Goal: Entertainment & Leisure: Consume media (video, audio)

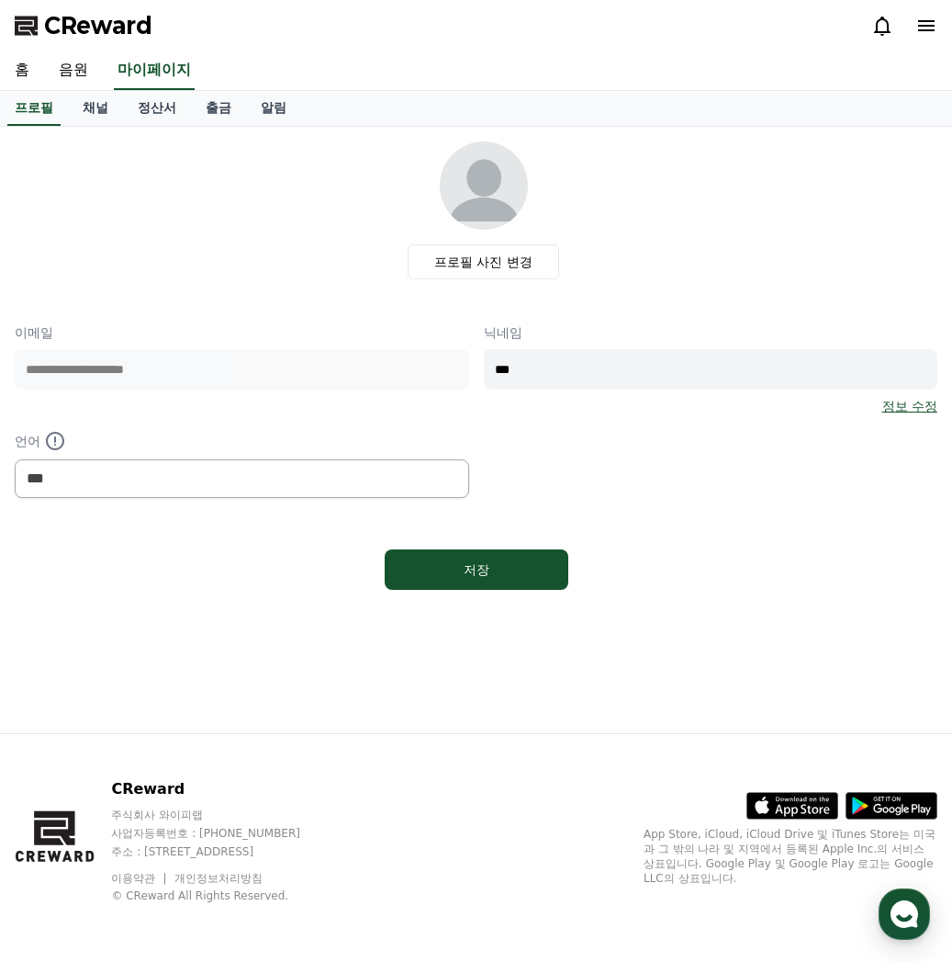
select select "**********"
click at [87, 78] on link "음원" at bounding box center [73, 70] width 59 height 39
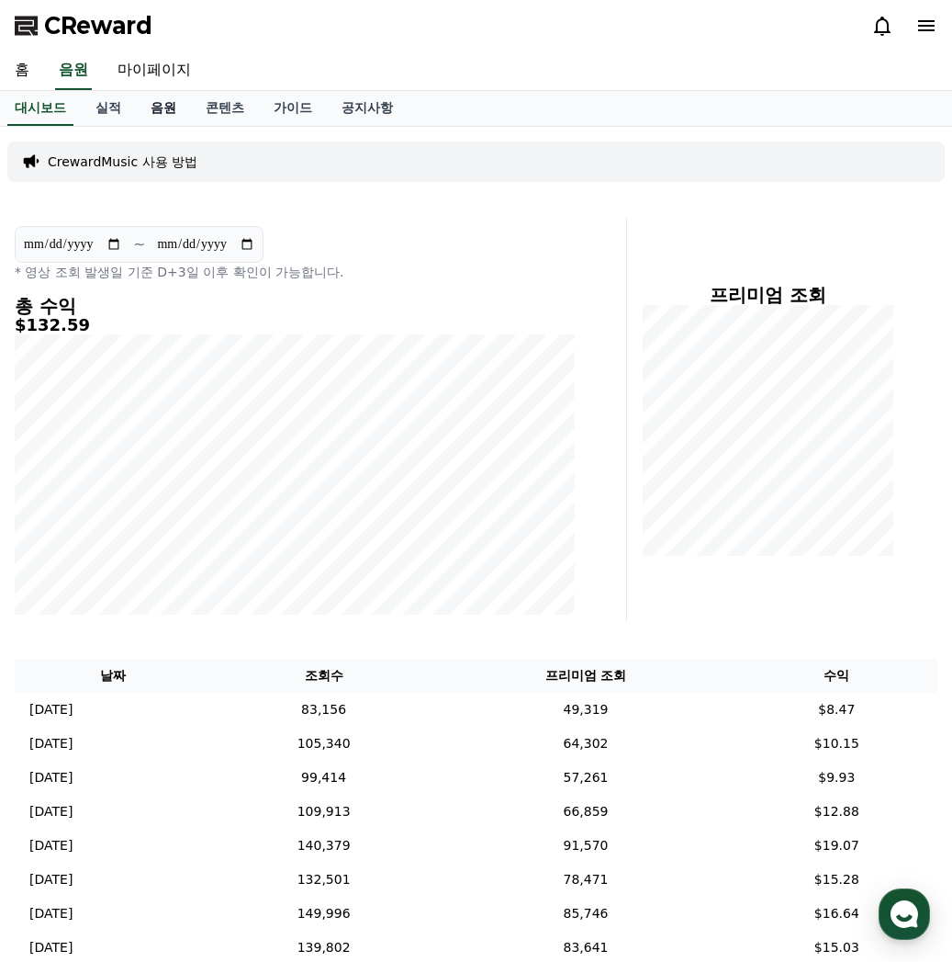
click at [172, 112] on link "음원" at bounding box center [163, 108] width 55 height 35
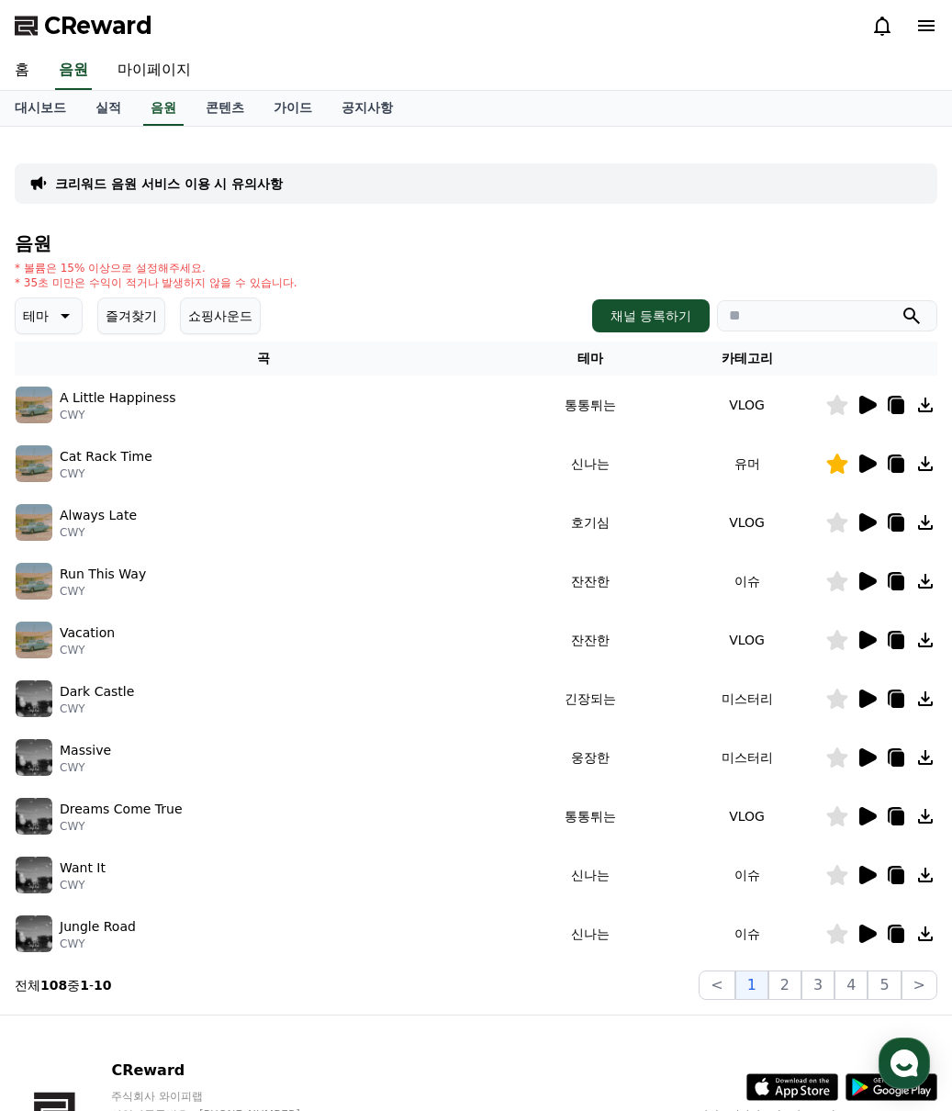
click at [122, 323] on button "즐겨찾기" at bounding box center [131, 316] width 68 height 37
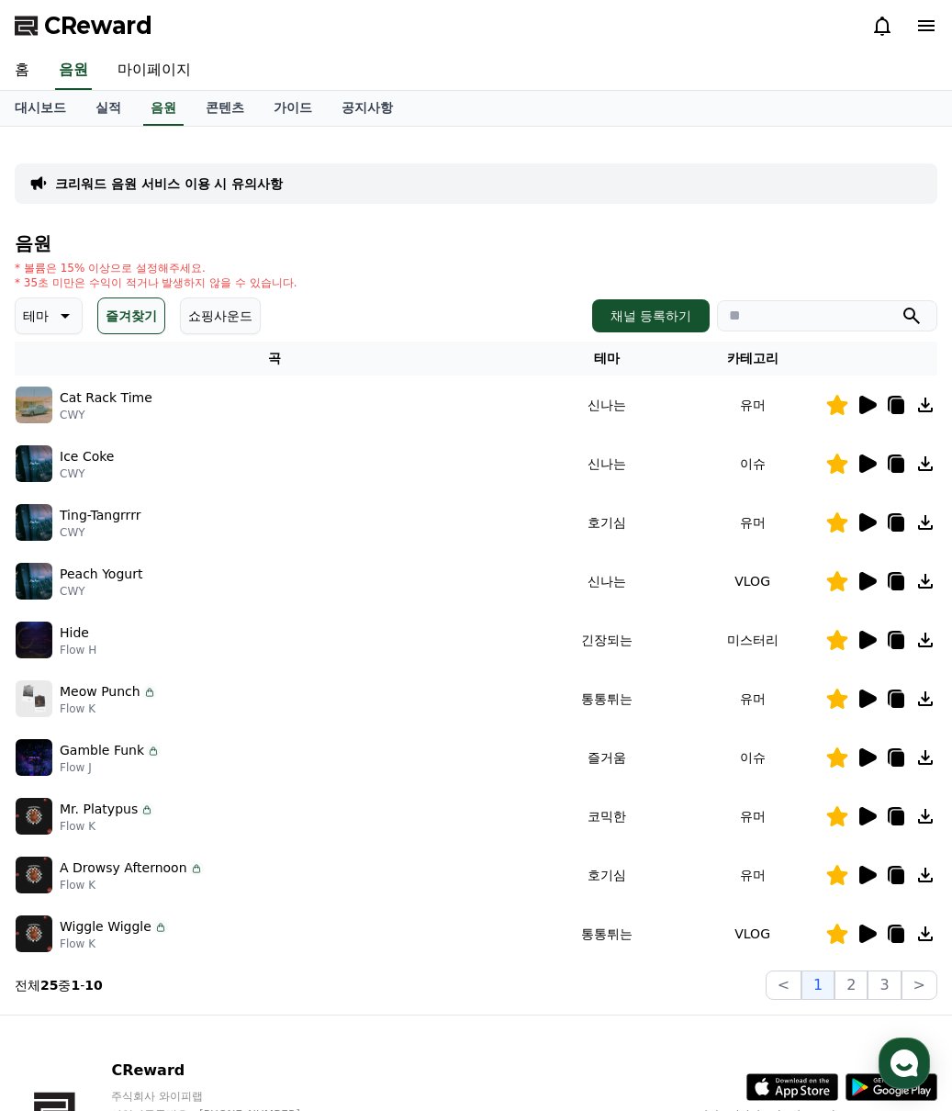
click at [871, 642] on icon at bounding box center [868, 640] width 17 height 18
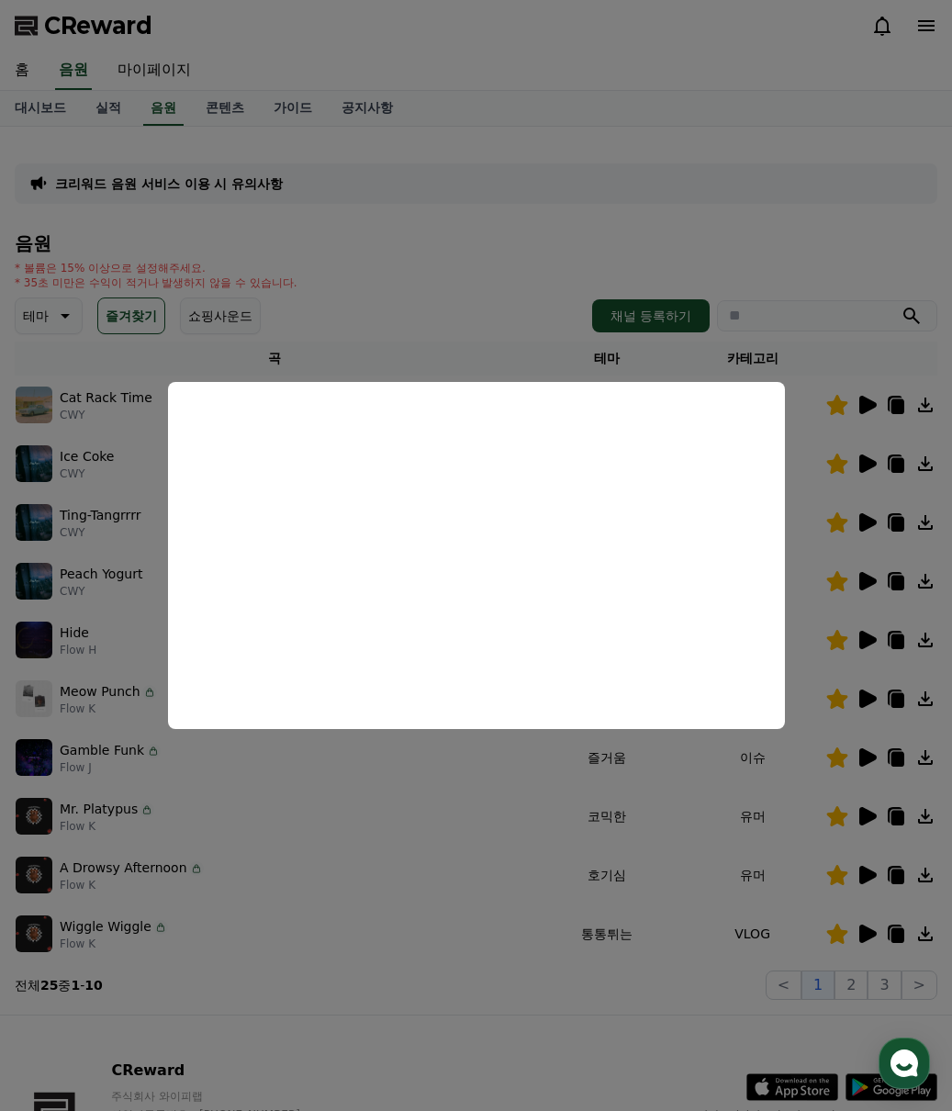
click at [482, 961] on button "close modal" at bounding box center [476, 555] width 952 height 1111
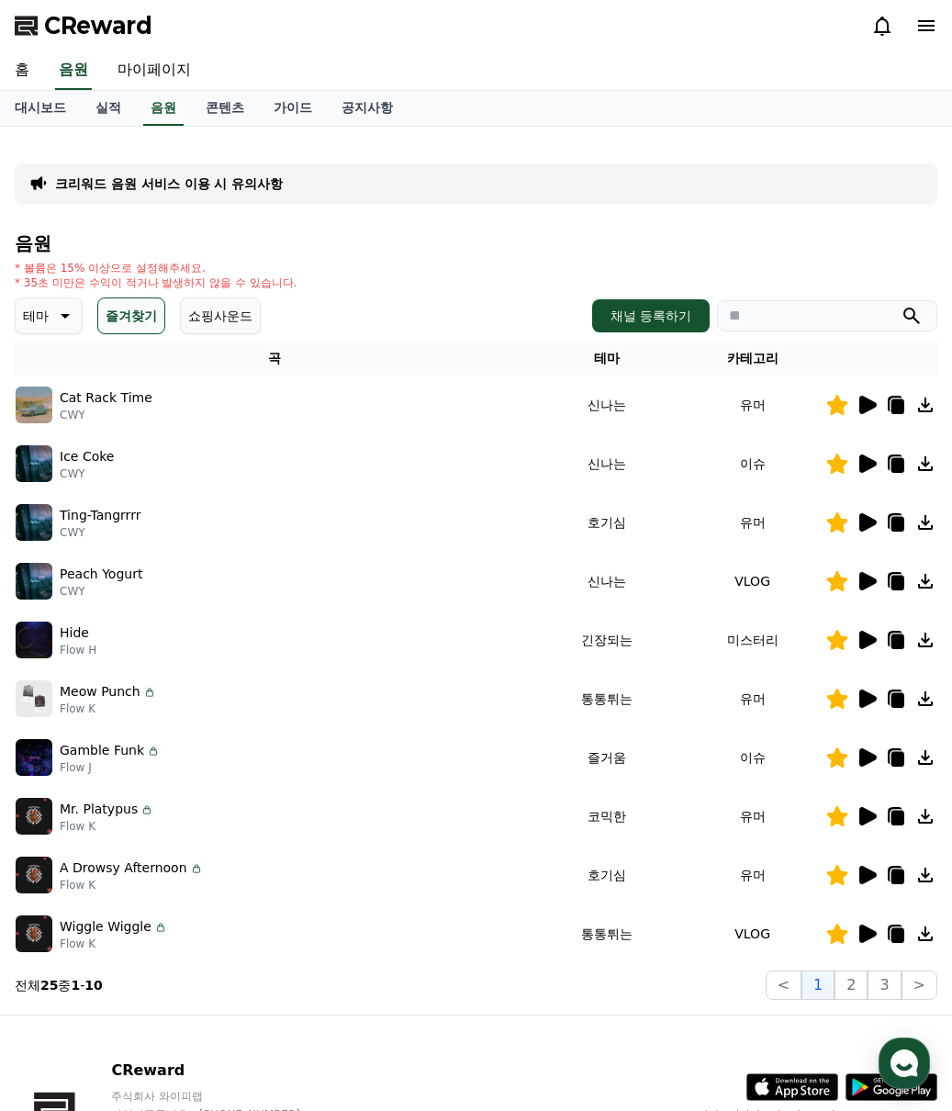
click at [867, 927] on icon at bounding box center [867, 934] width 22 height 22
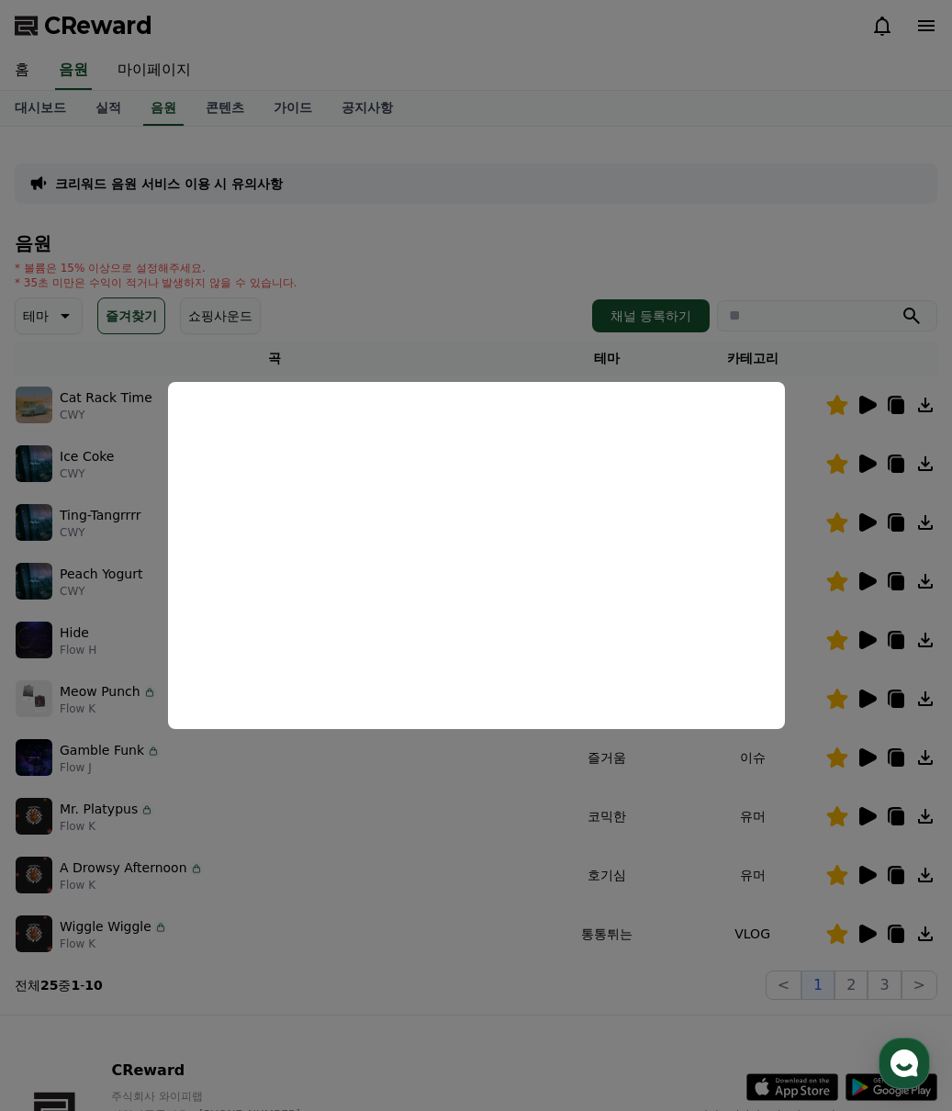
click at [430, 815] on button "close modal" at bounding box center [476, 555] width 952 height 1111
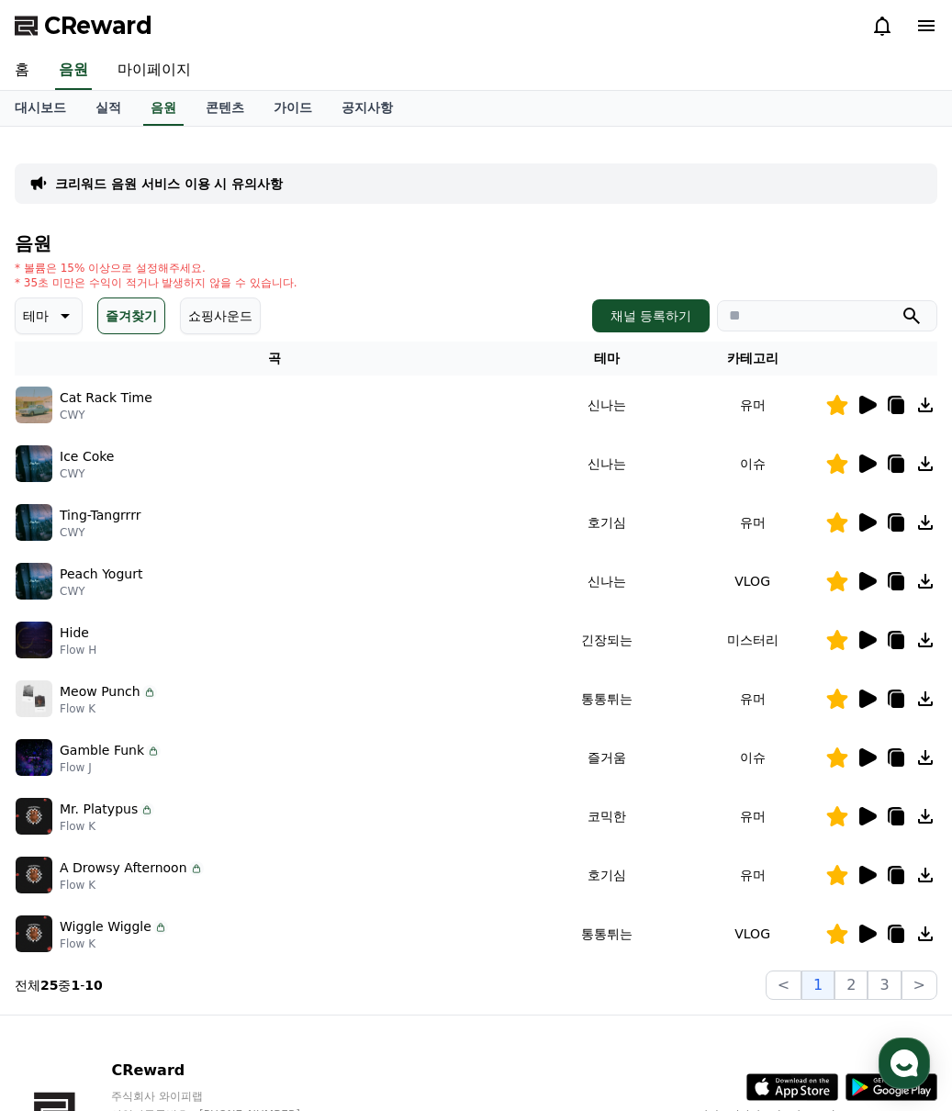
click at [869, 694] on icon at bounding box center [868, 699] width 17 height 18
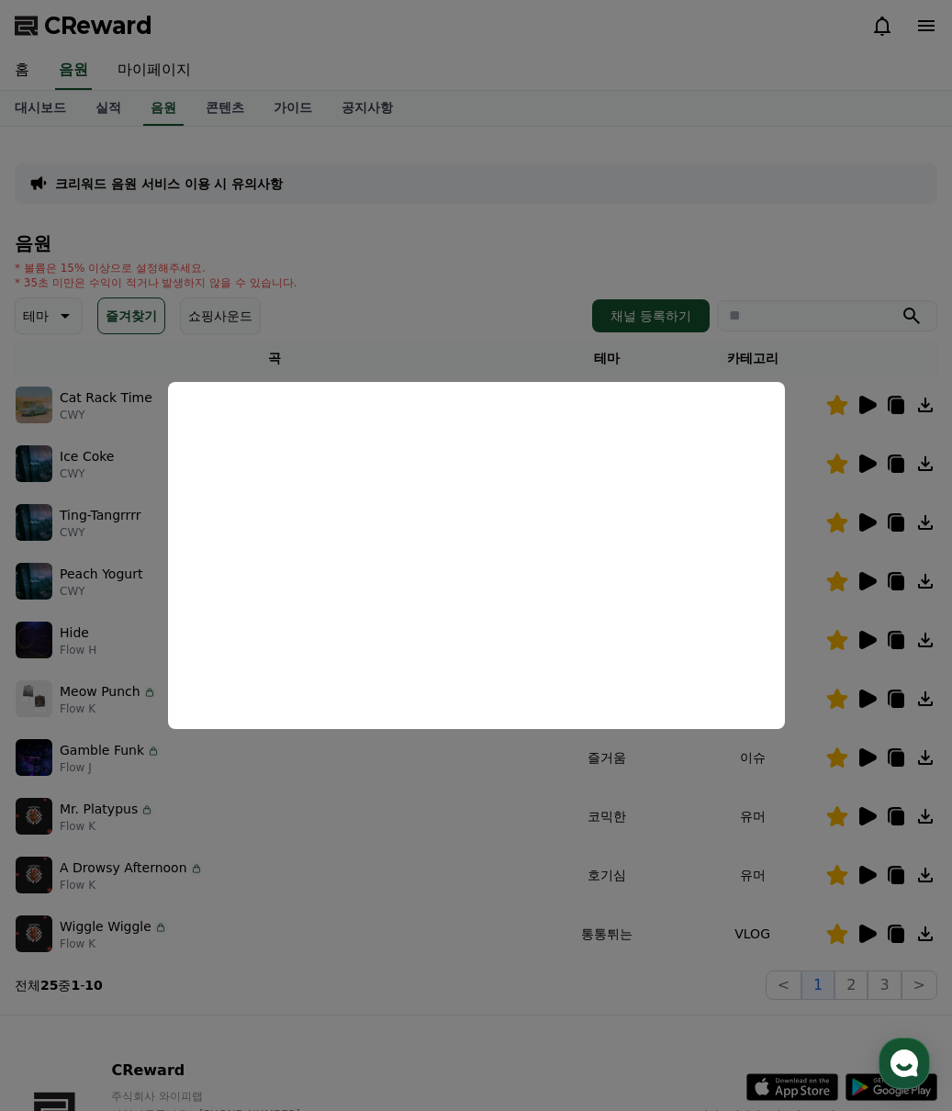
click at [366, 853] on button "close modal" at bounding box center [476, 555] width 952 height 1111
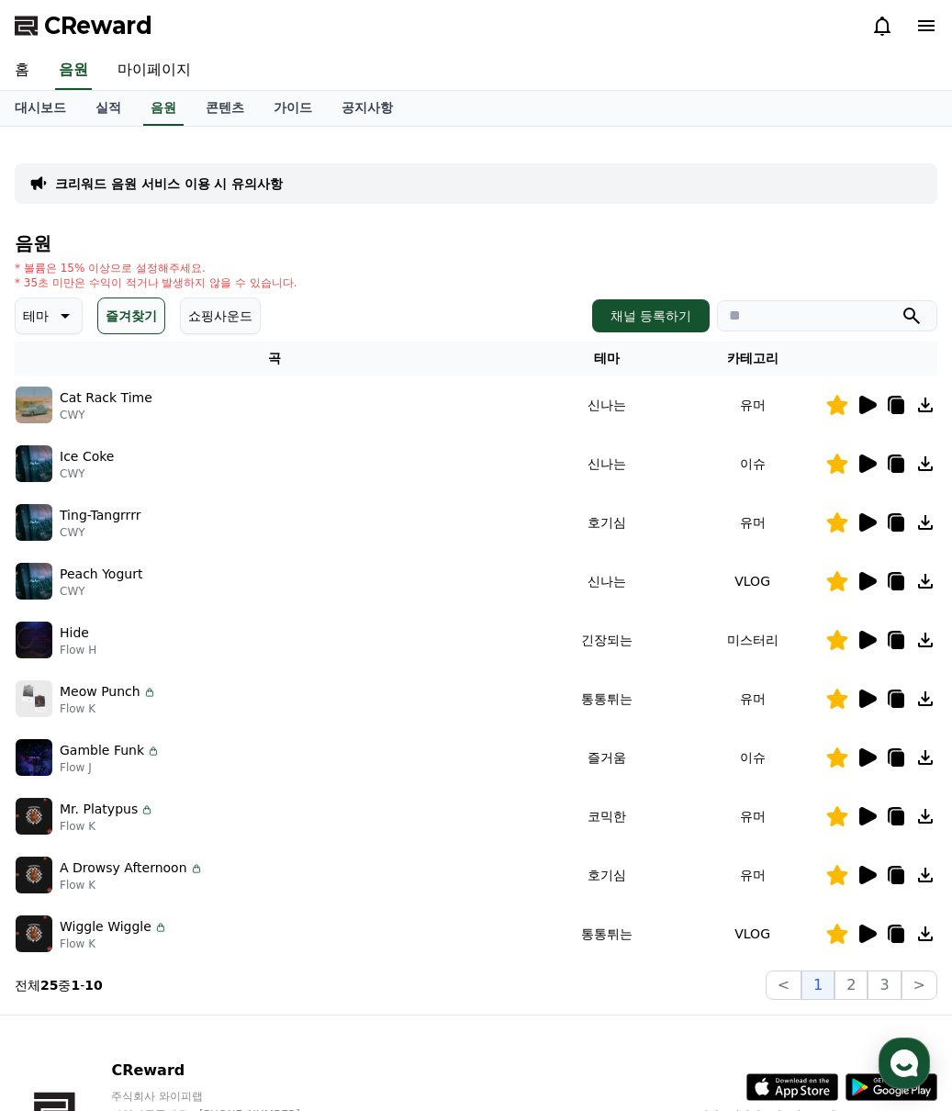
click at [872, 524] on icon at bounding box center [868, 522] width 17 height 18
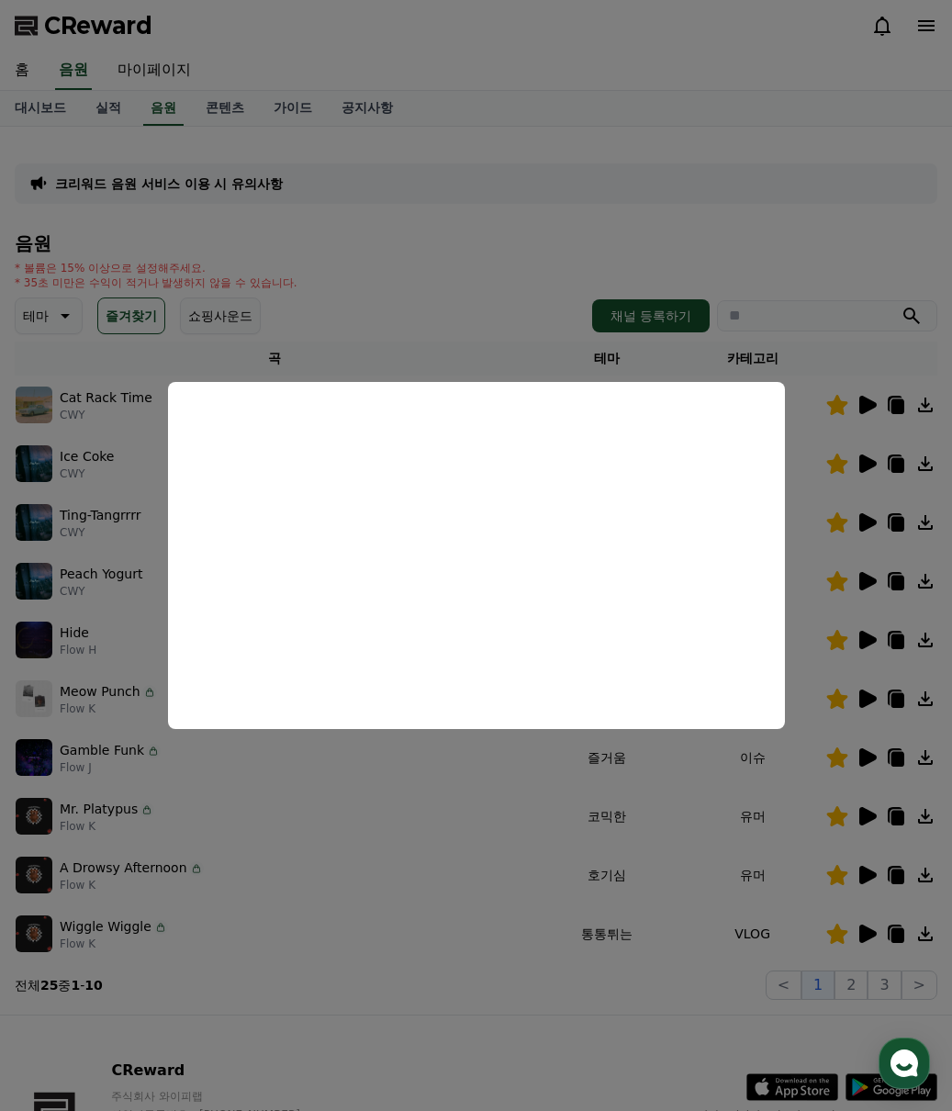
click at [434, 815] on button "close modal" at bounding box center [476, 555] width 952 height 1111
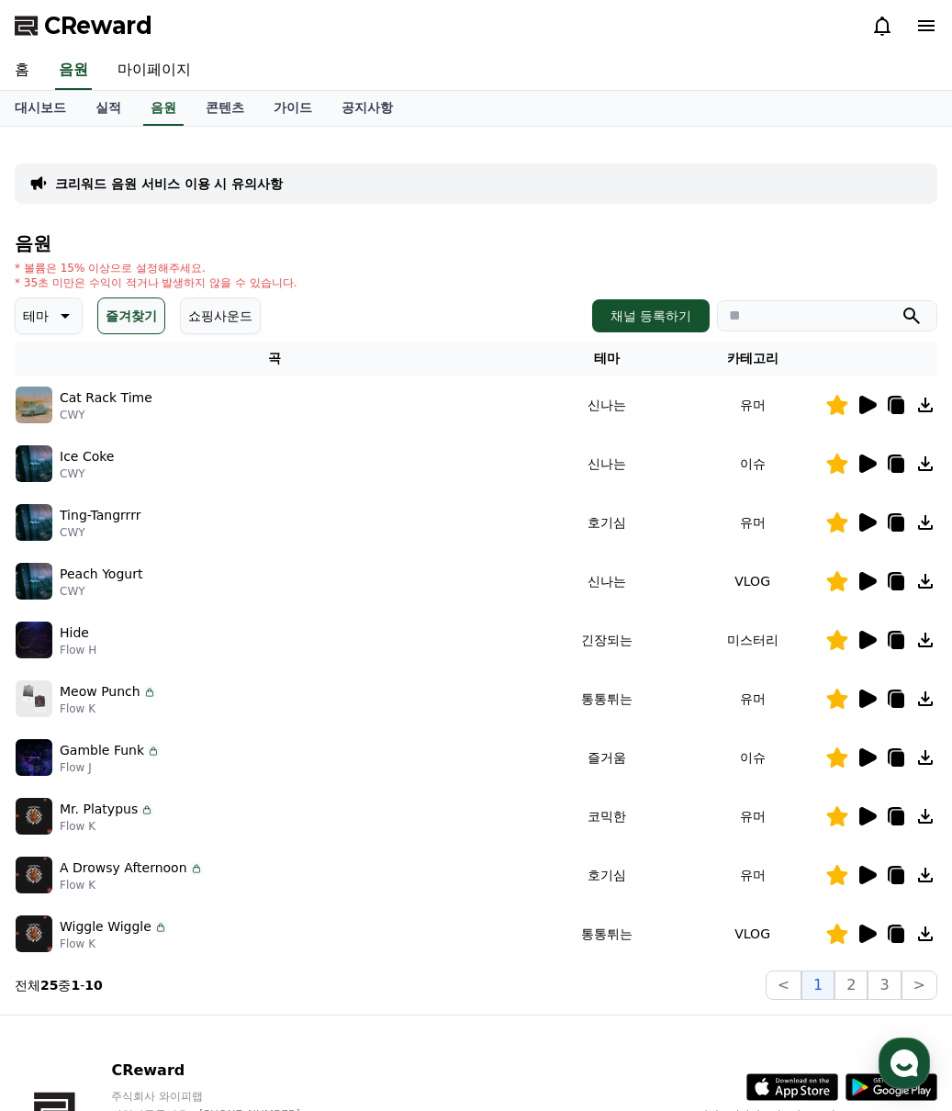
click at [864, 582] on icon at bounding box center [868, 581] width 17 height 18
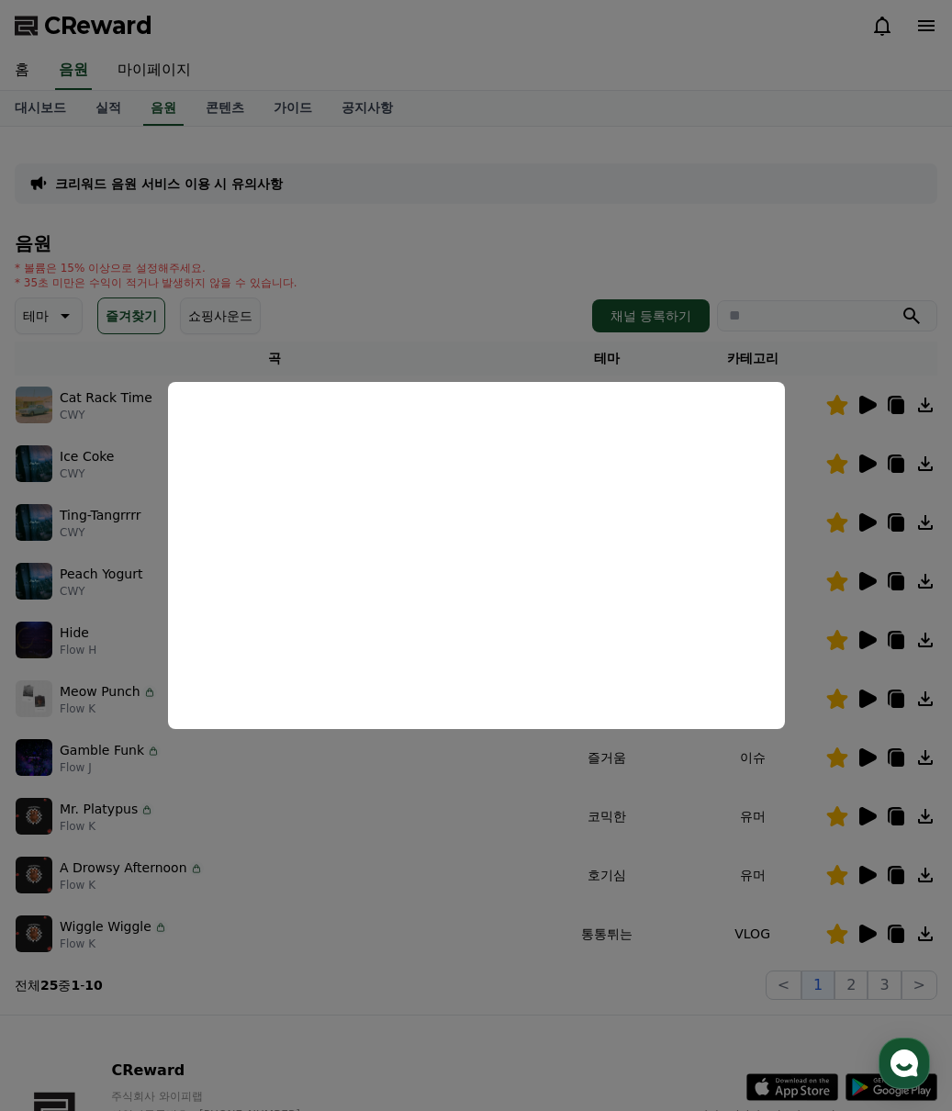
click at [497, 339] on button "close modal" at bounding box center [476, 555] width 952 height 1111
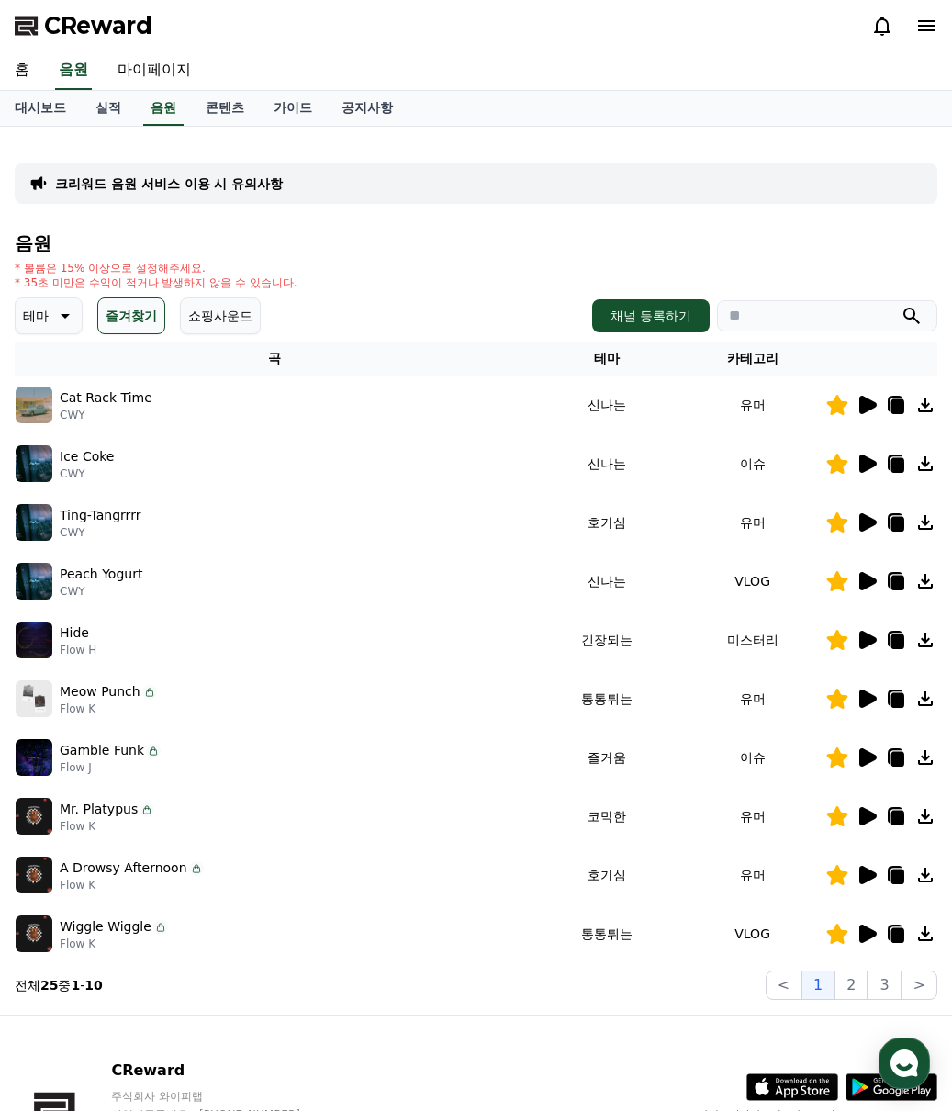
click at [863, 399] on icon at bounding box center [868, 405] width 17 height 18
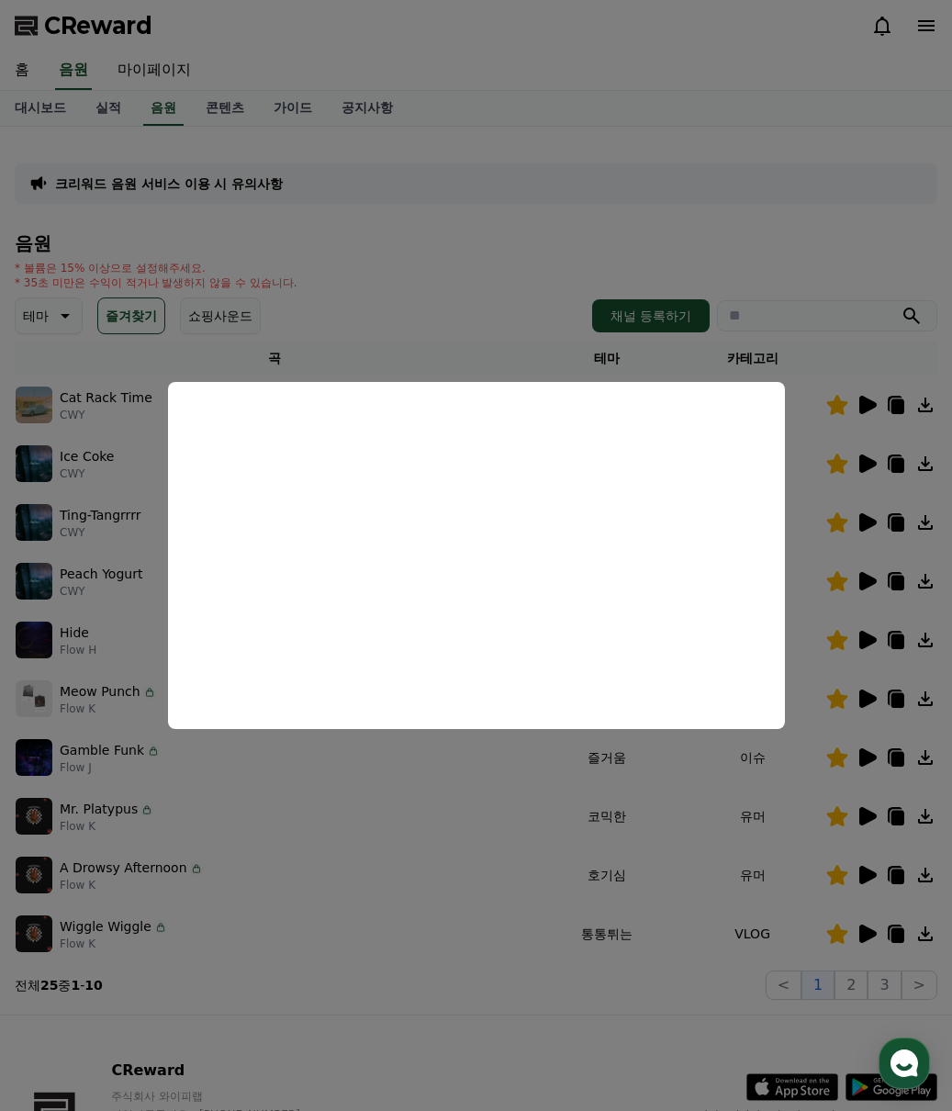
click at [710, 851] on button "close modal" at bounding box center [476, 555] width 952 height 1111
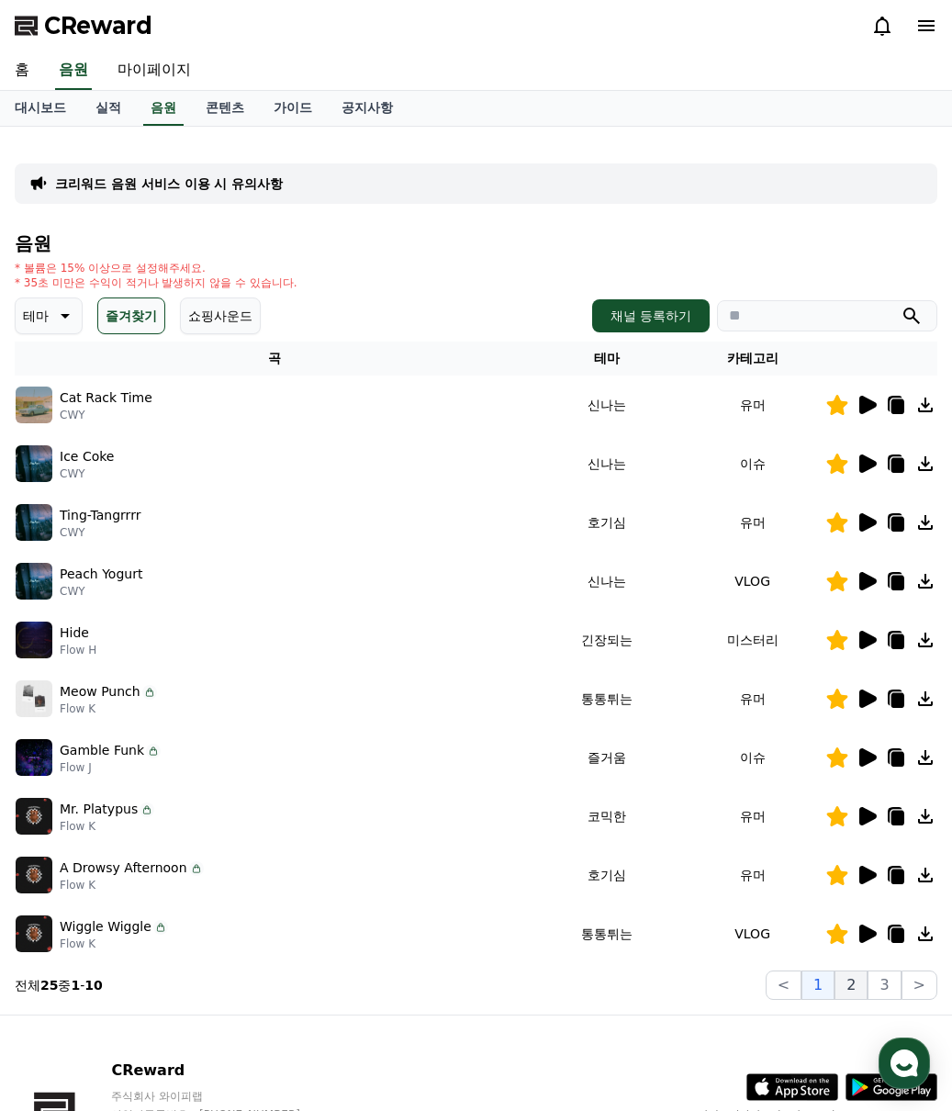
click at [843, 961] on button "2" at bounding box center [851, 985] width 33 height 29
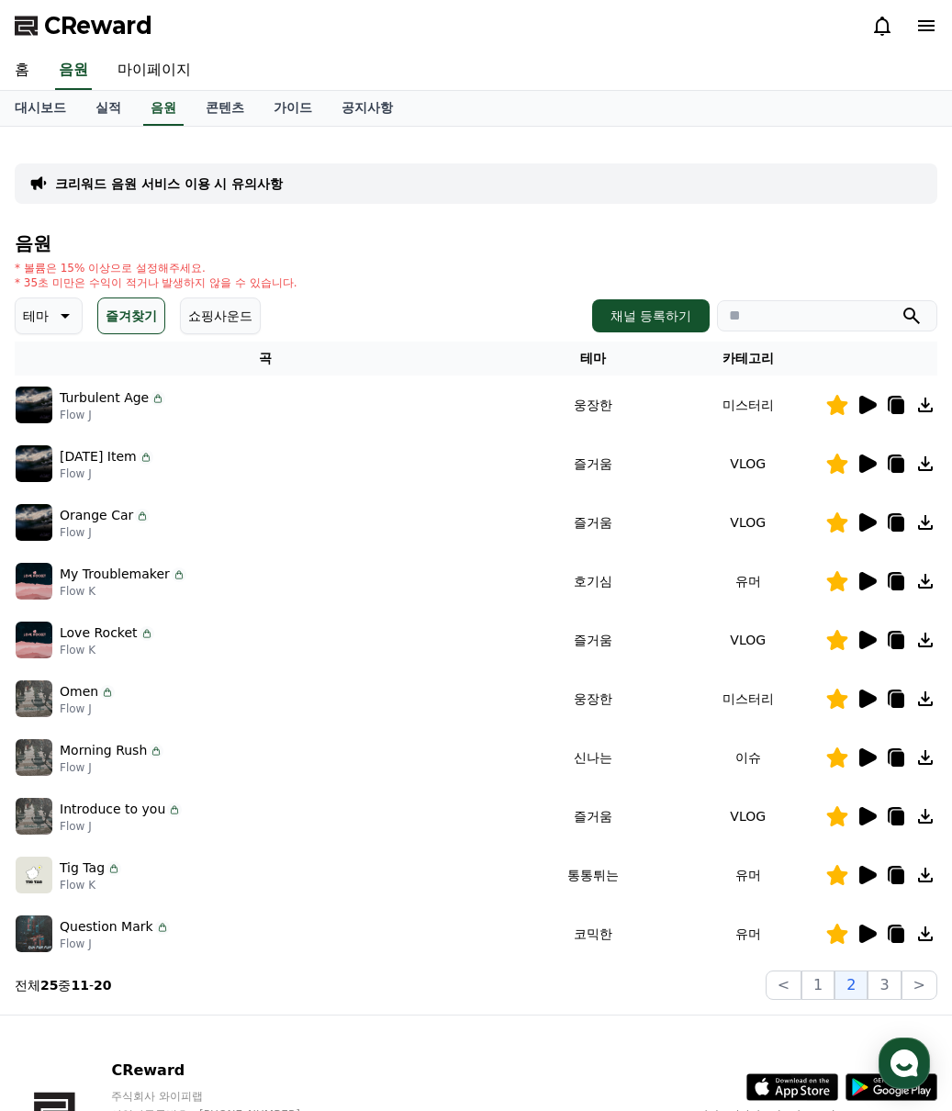
click at [862, 576] on icon at bounding box center [868, 581] width 17 height 18
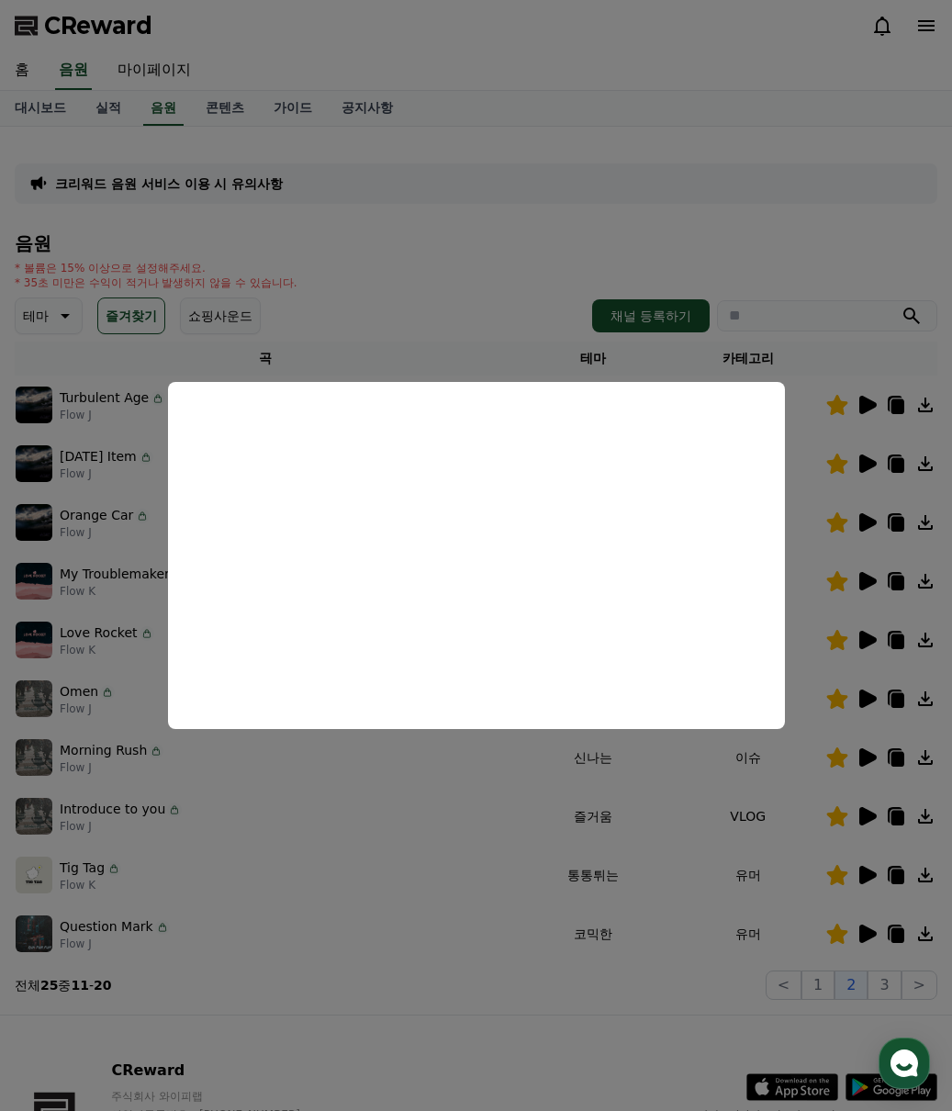
click at [348, 908] on button "close modal" at bounding box center [476, 555] width 952 height 1111
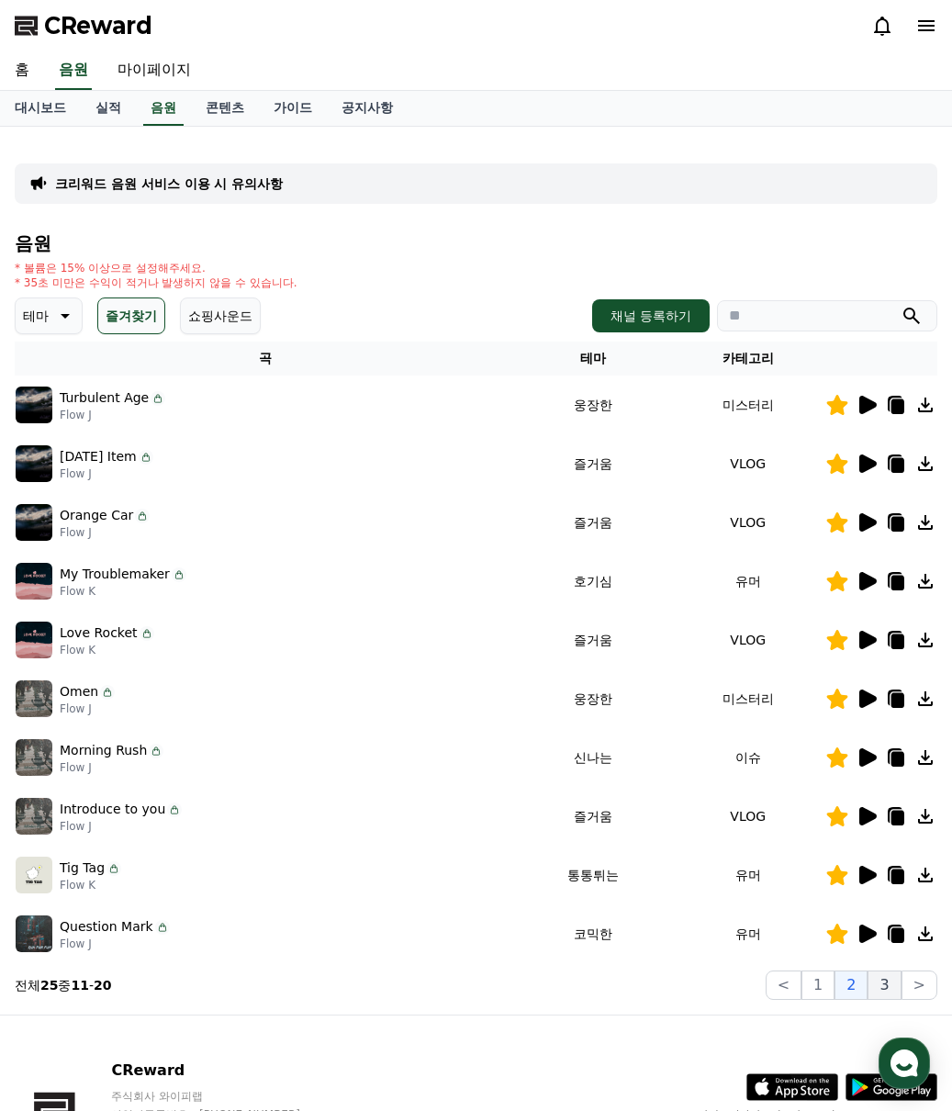
click at [890, 961] on button "3" at bounding box center [884, 985] width 33 height 29
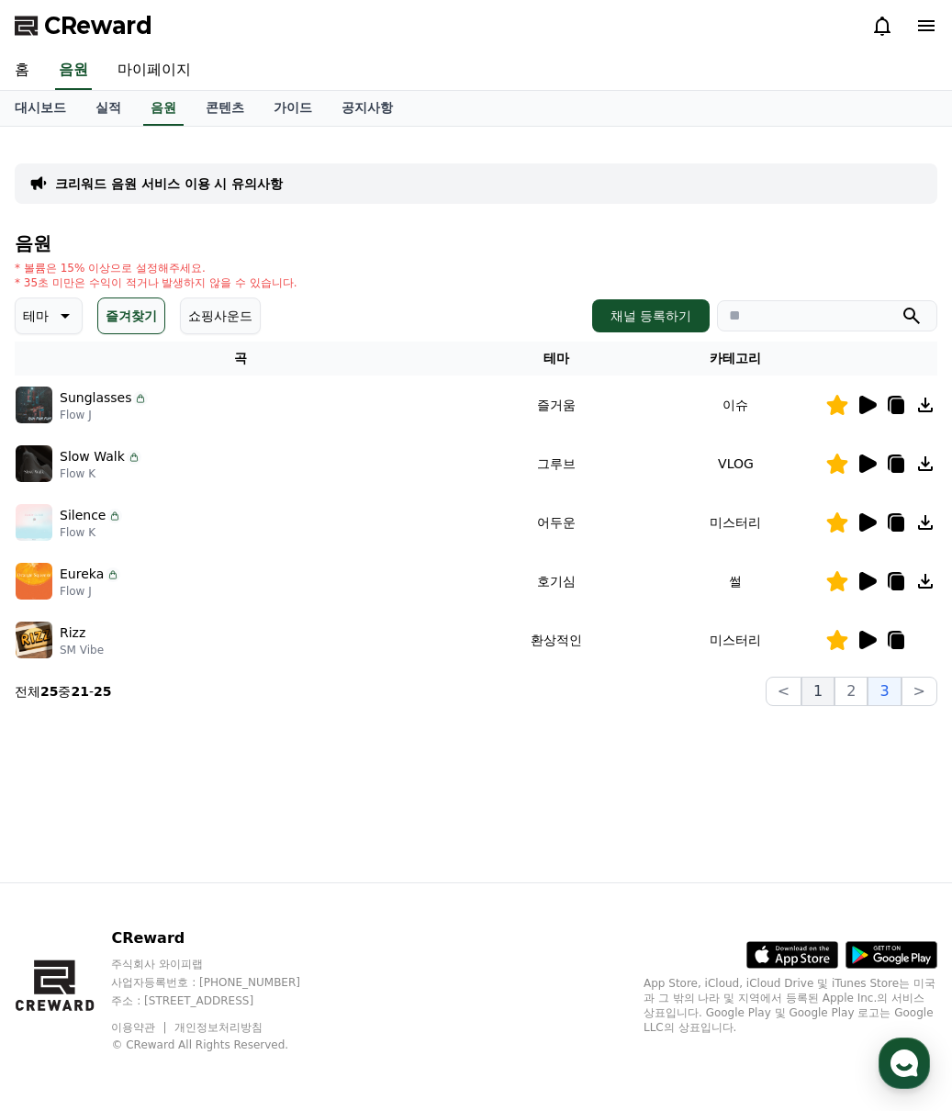
click at [815, 695] on button "1" at bounding box center [818, 691] width 33 height 29
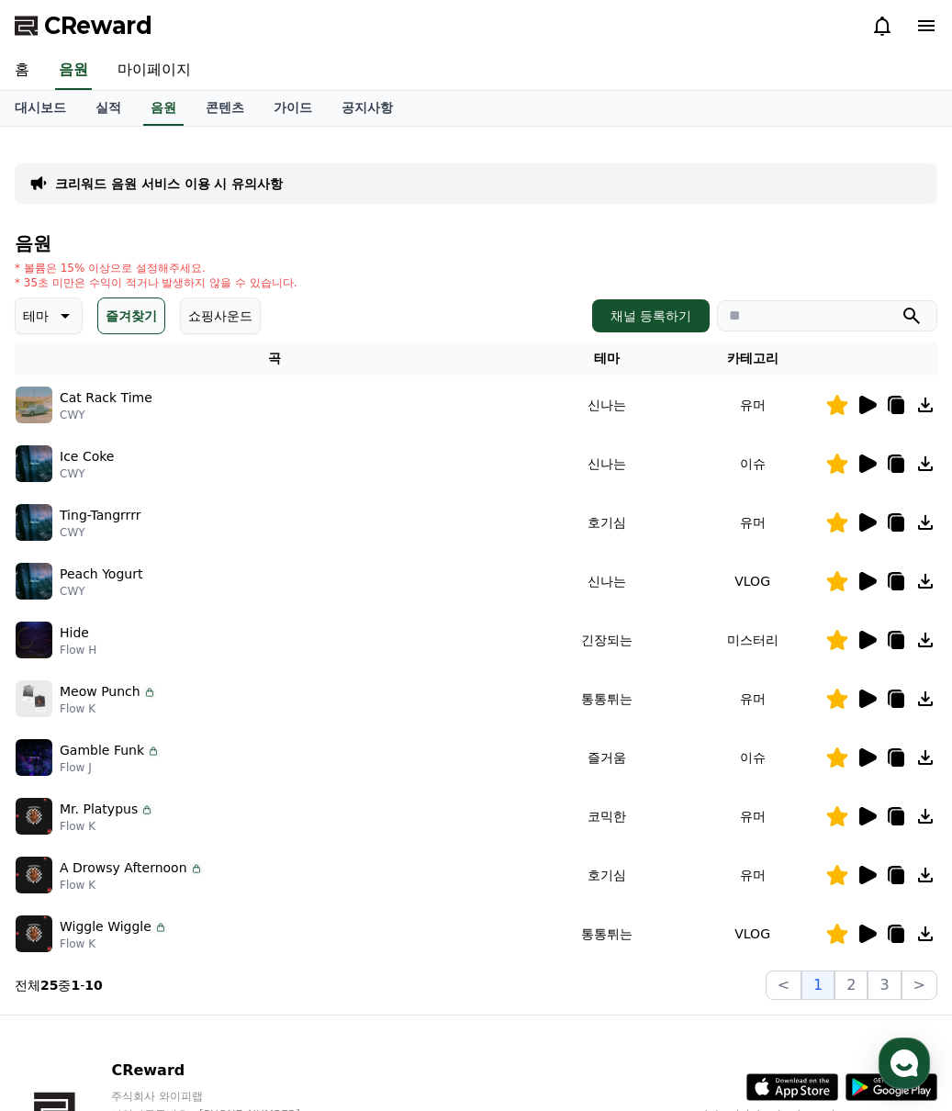
click at [815, 695] on div "음원 * 볼륨은 15% 이상으로 설정해주세요. * 35초 미만은 수익이 적거나 발생하지 않을 수 있습니다. 테마 즐겨찾기 쇼핑사운드 채널 등록…" at bounding box center [476, 616] width 923 height 767
click at [871, 518] on icon at bounding box center [868, 522] width 17 height 18
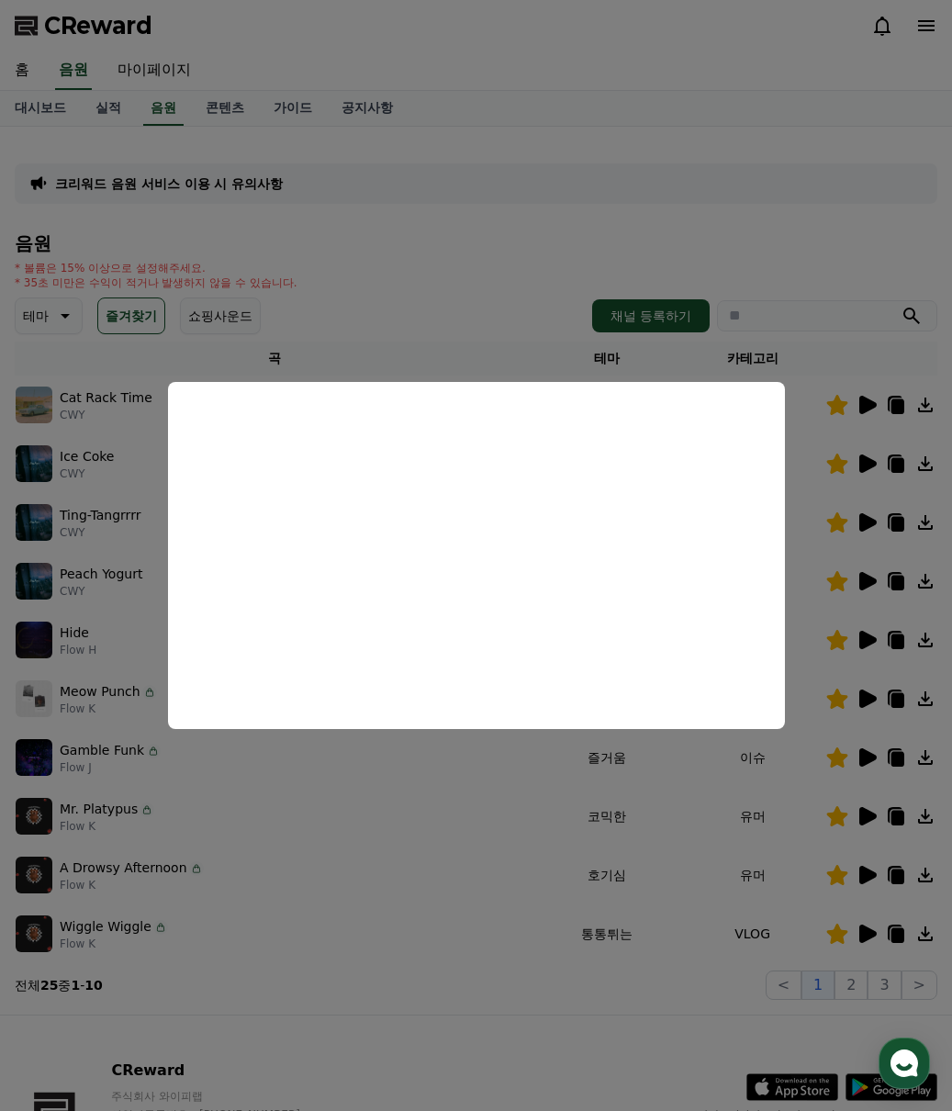
click at [896, 525] on button "close modal" at bounding box center [476, 555] width 952 height 1111
click at [900, 522] on icon at bounding box center [898, 524] width 13 height 15
